Goal: Find specific page/section: Find specific page/section

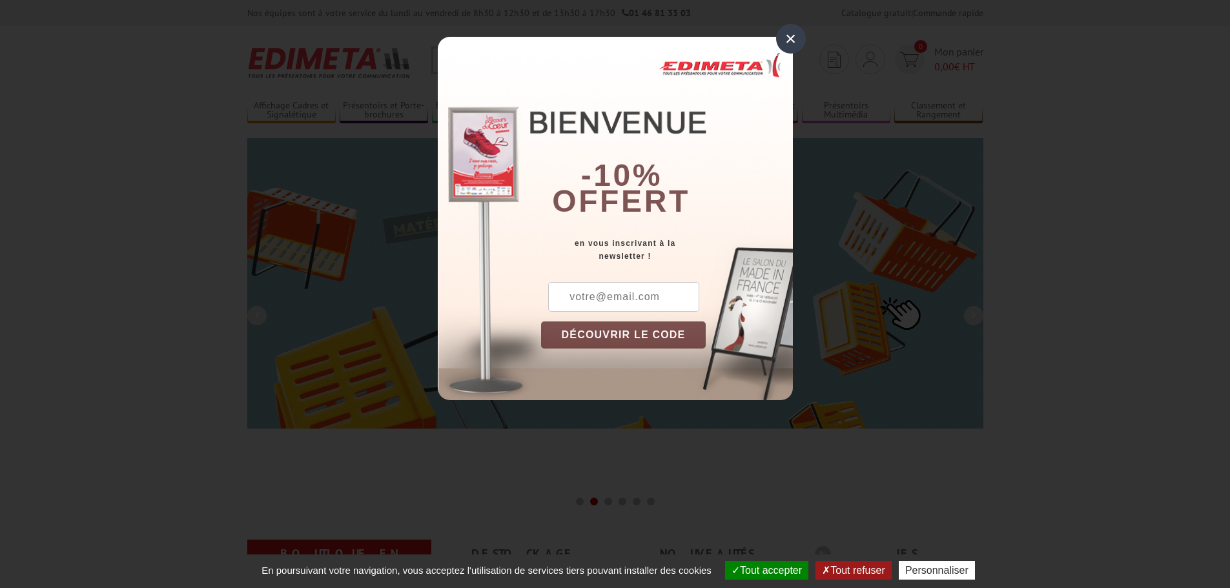
click at [788, 43] on div "×" at bounding box center [791, 39] width 30 height 30
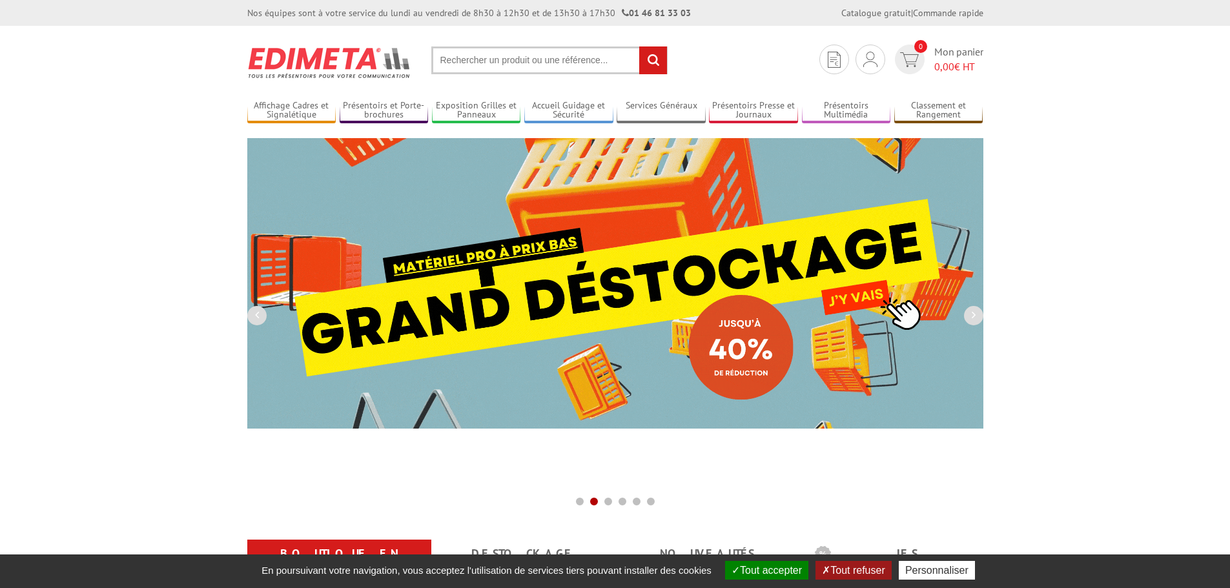
click at [777, 573] on button "Tout accepter" at bounding box center [766, 570] width 83 height 19
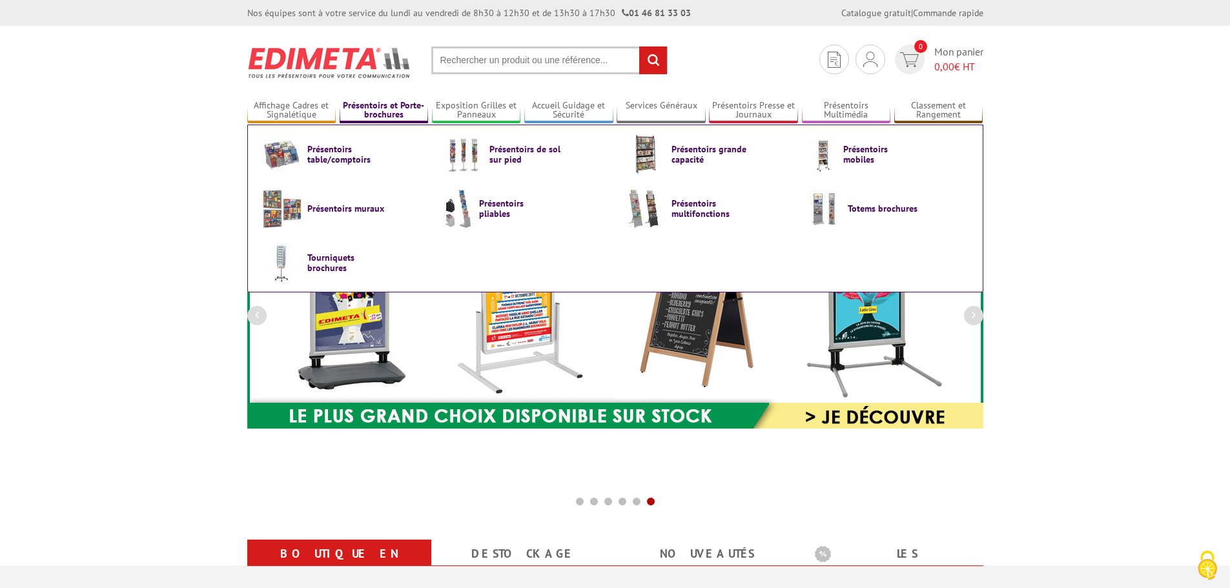
click at [355, 112] on link "Présentoirs et Porte-brochures" at bounding box center [384, 110] width 89 height 21
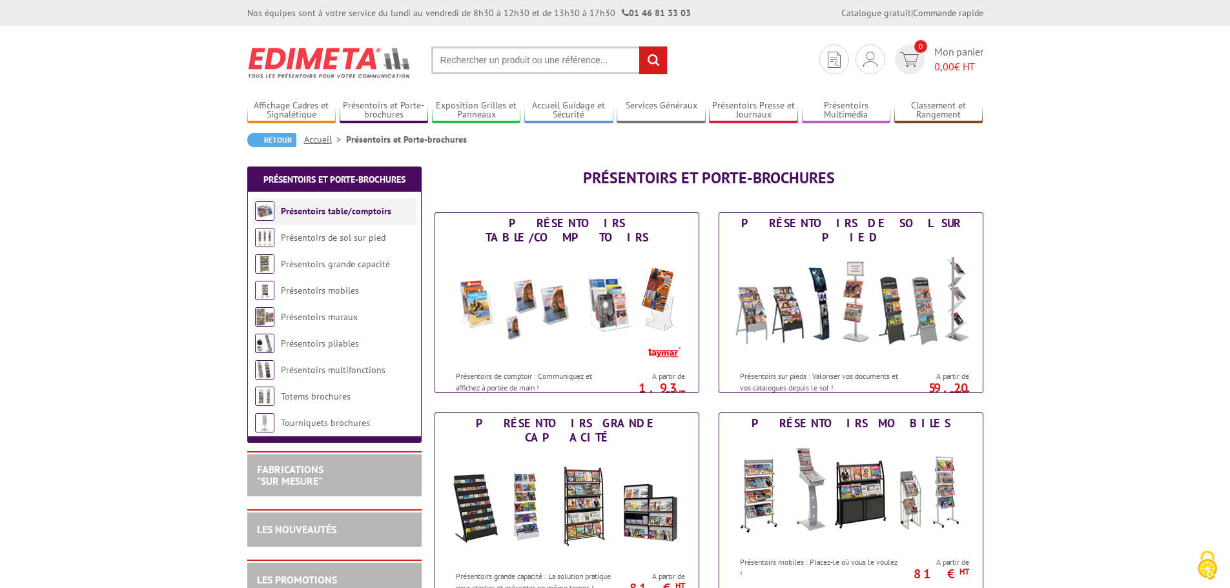
click at [362, 212] on link "Présentoirs table/comptoirs" at bounding box center [336, 211] width 110 height 12
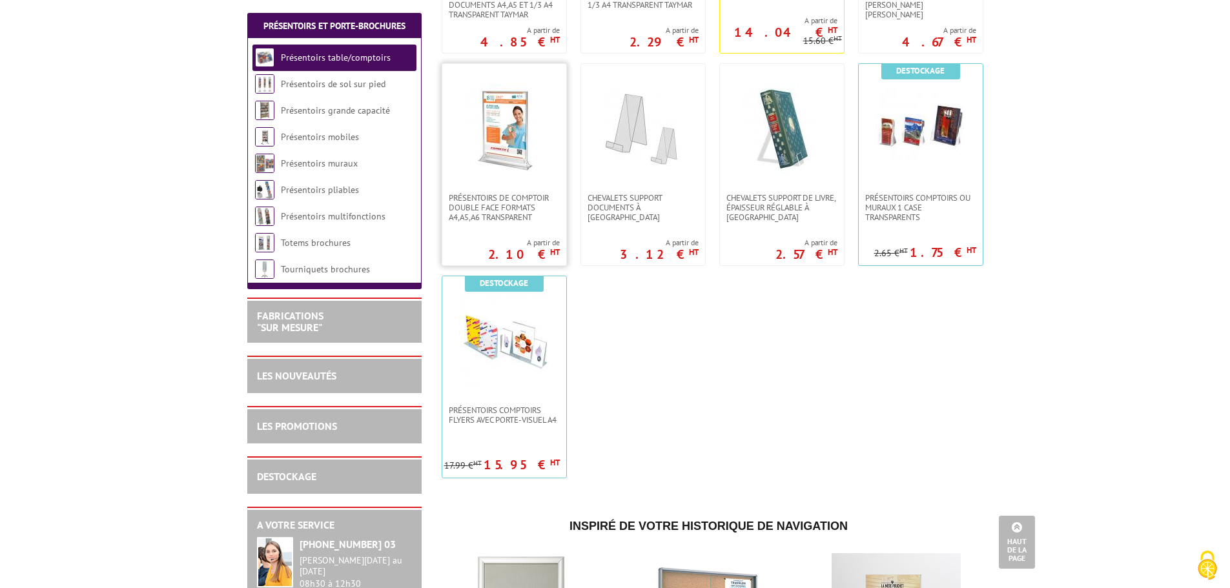
scroll to position [452, 0]
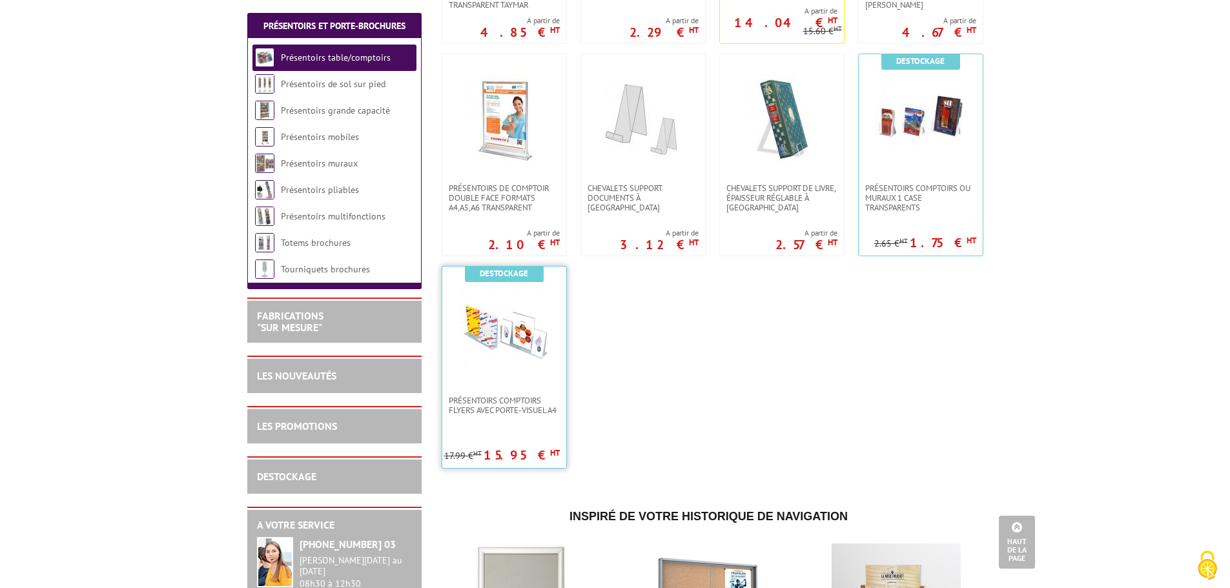
click at [513, 348] on img at bounding box center [504, 331] width 90 height 90
